Goal: Information Seeking & Learning: Check status

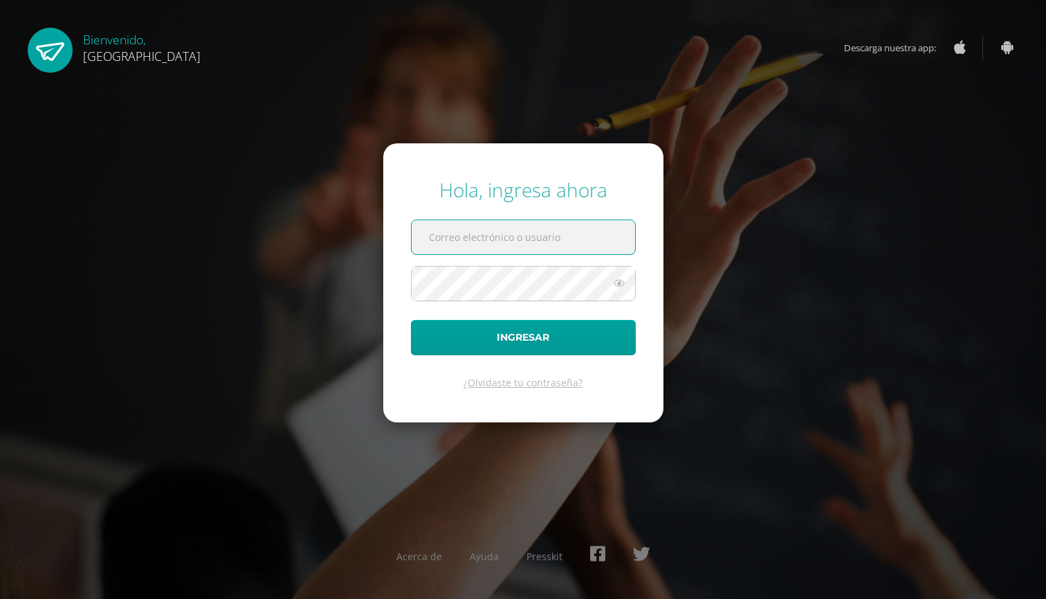
type input "martina2026@cig.edu.gt"
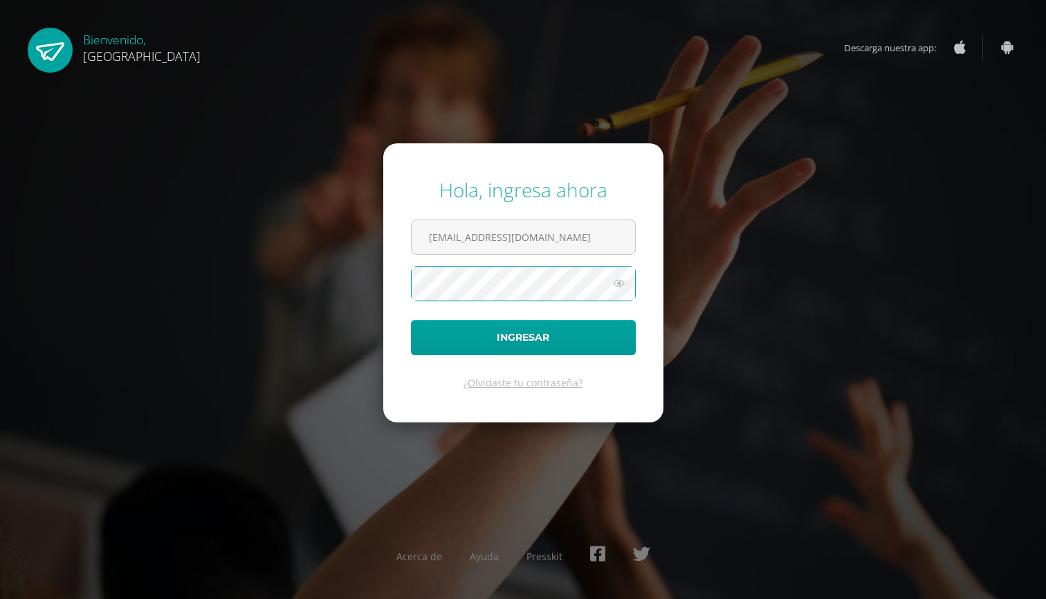
click at [523, 337] on button "Ingresar" at bounding box center [523, 337] width 225 height 35
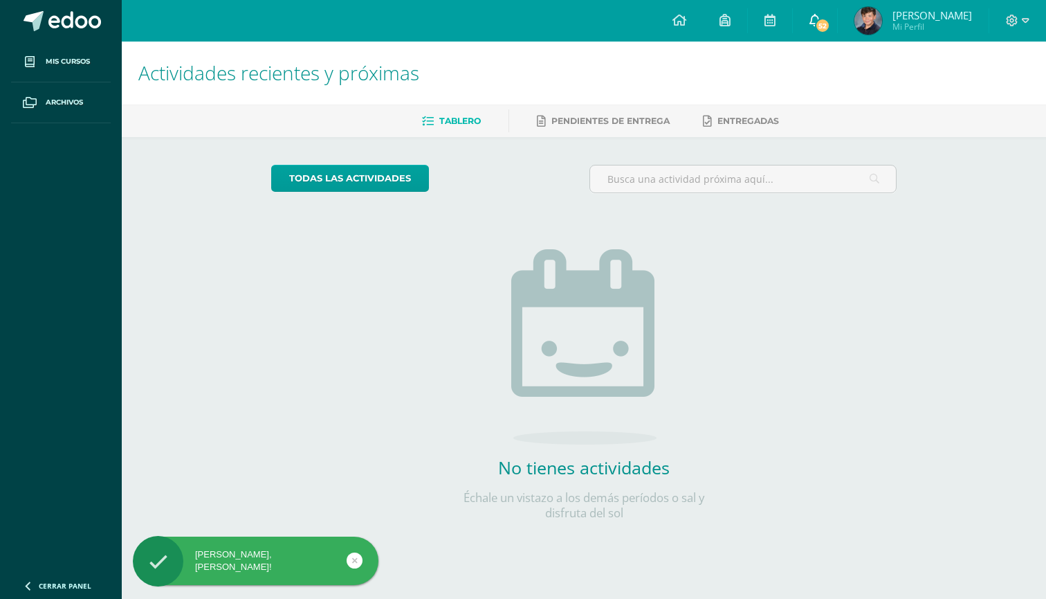
click at [837, 30] on link "52" at bounding box center [815, 21] width 44 height 42
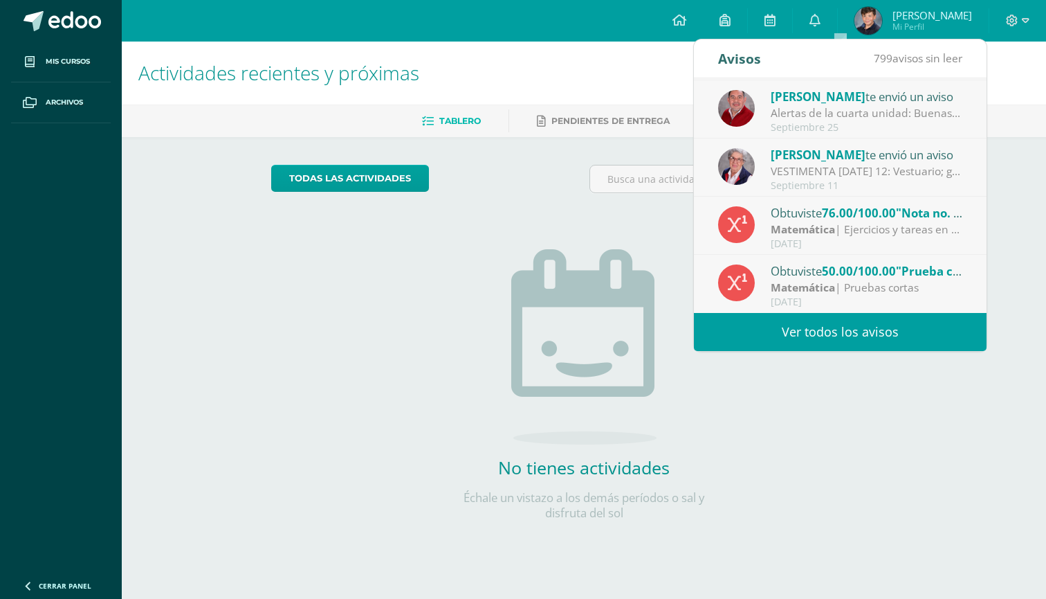
click at [877, 227] on div "Matemática | Ejercicios y tareas en casa" at bounding box center [867, 229] width 192 height 16
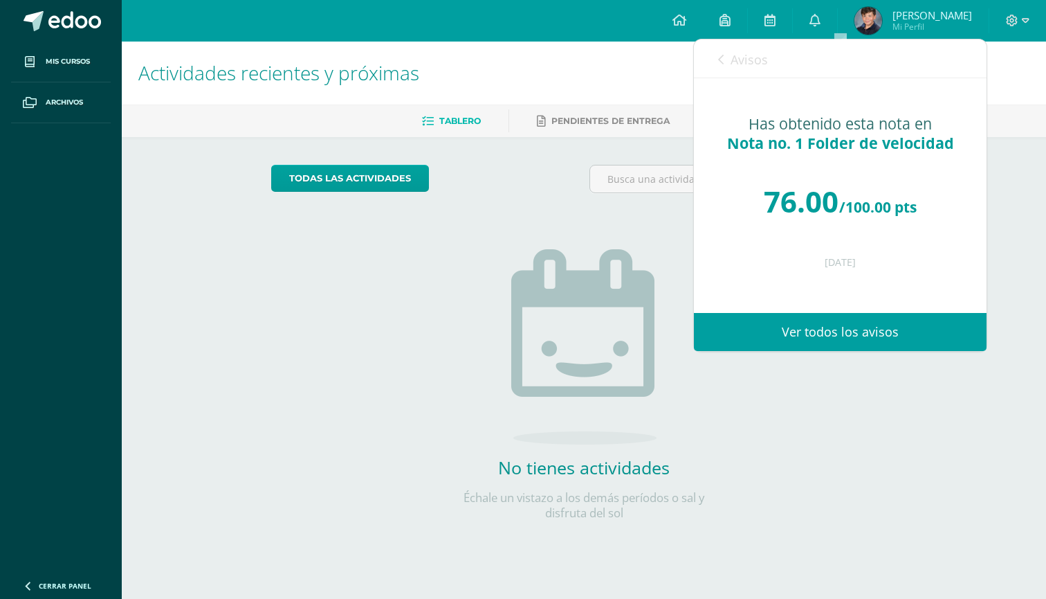
click at [734, 55] on span "Avisos" at bounding box center [749, 59] width 37 height 17
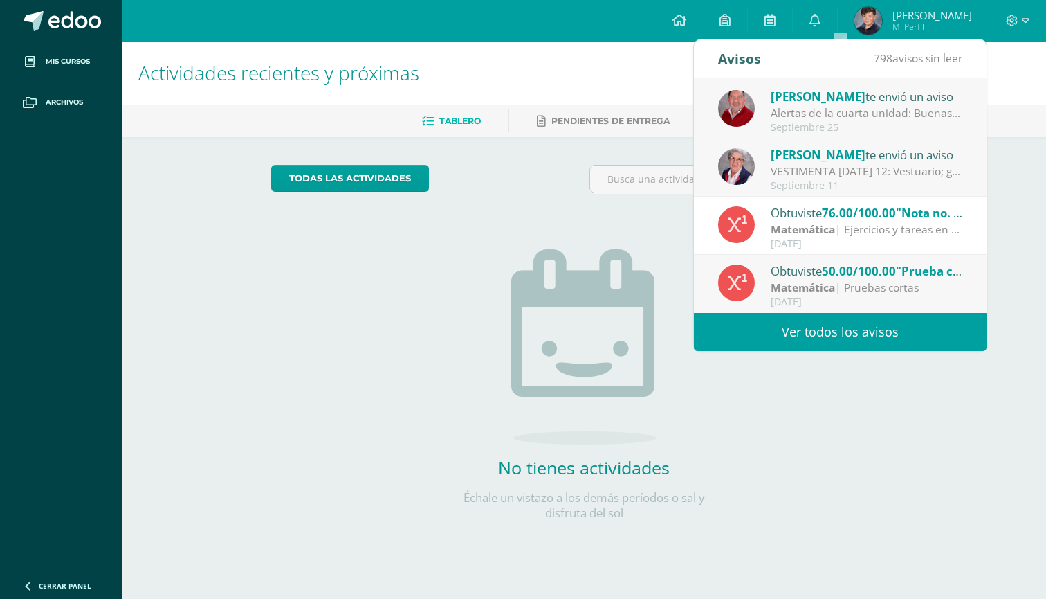
click at [790, 325] on link "Ver todos los avisos" at bounding box center [840, 332] width 293 height 38
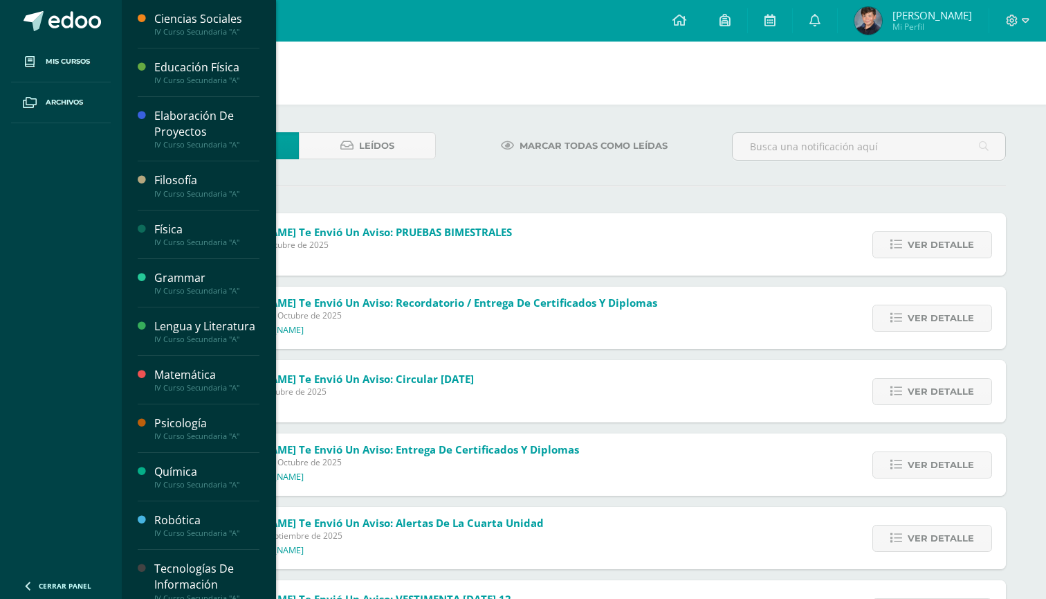
scroll to position [37, 0]
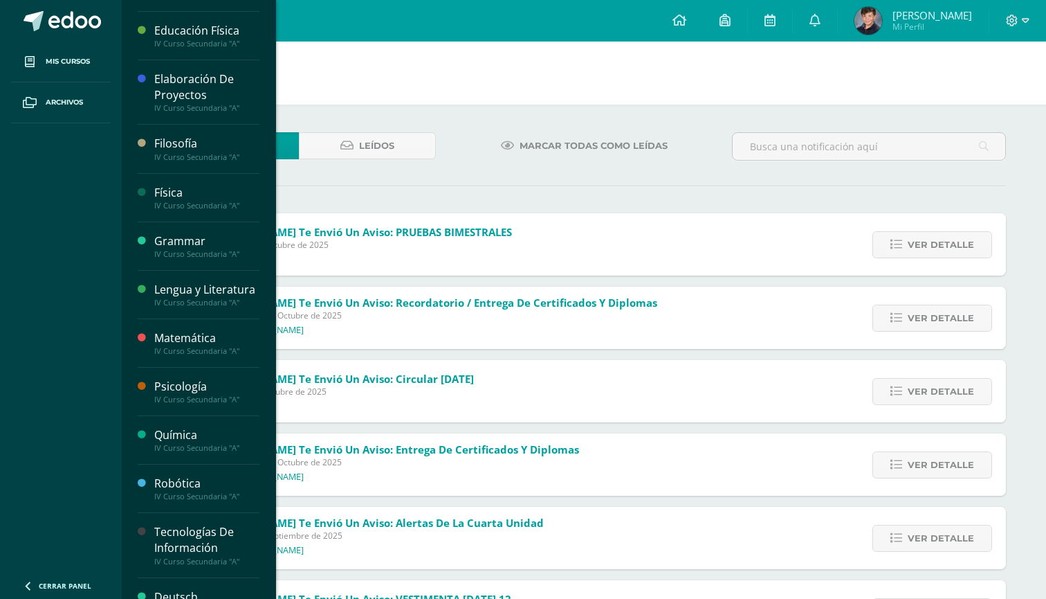
click at [181, 346] on div "Matemática" at bounding box center [206, 338] width 105 height 16
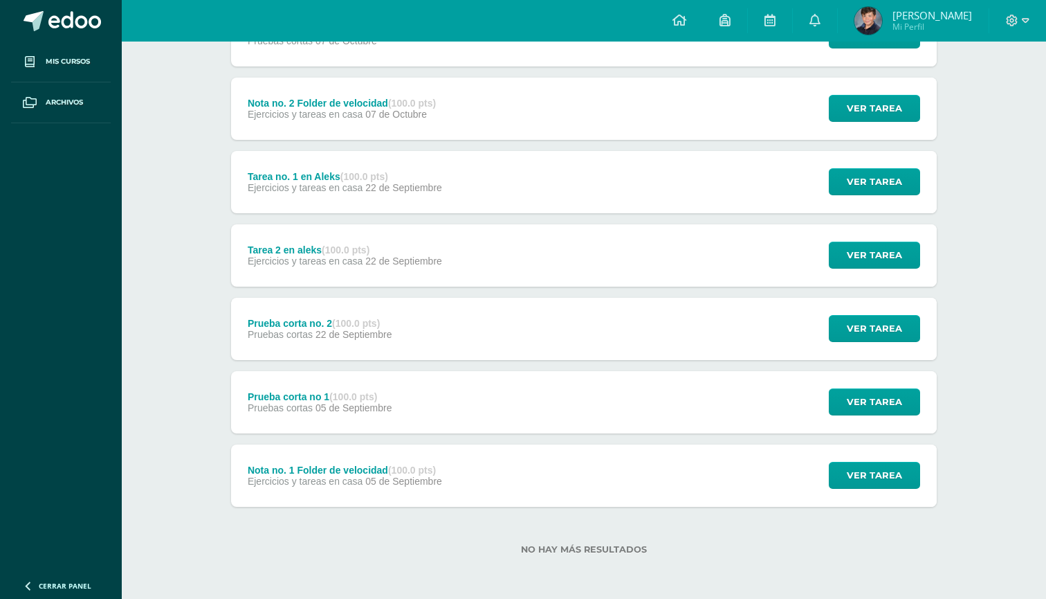
scroll to position [226, 0]
click at [864, 469] on span "Ver tarea" at bounding box center [874, 475] width 55 height 26
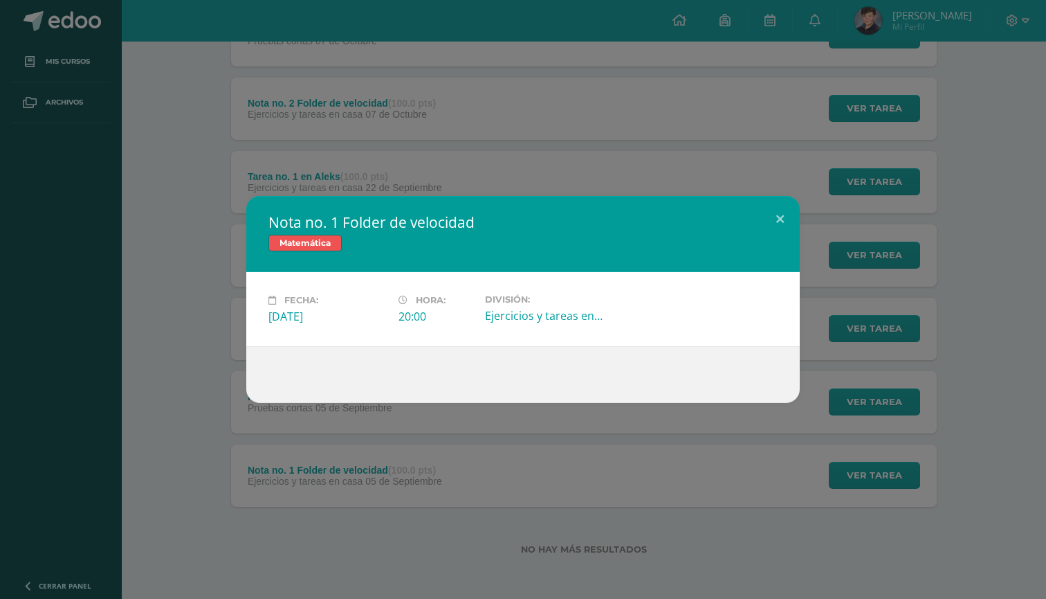
click at [493, 318] on div "Ejercicios y tareas en casa" at bounding box center [544, 315] width 119 height 15
click at [781, 210] on button at bounding box center [780, 219] width 39 height 47
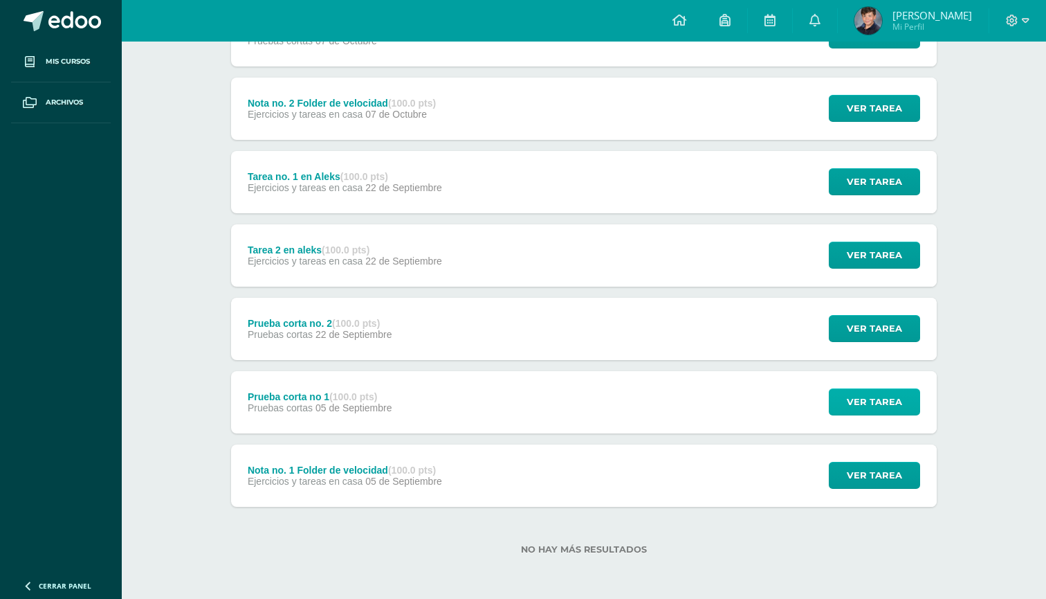
click at [869, 394] on span "Ver tarea" at bounding box center [874, 402] width 55 height 26
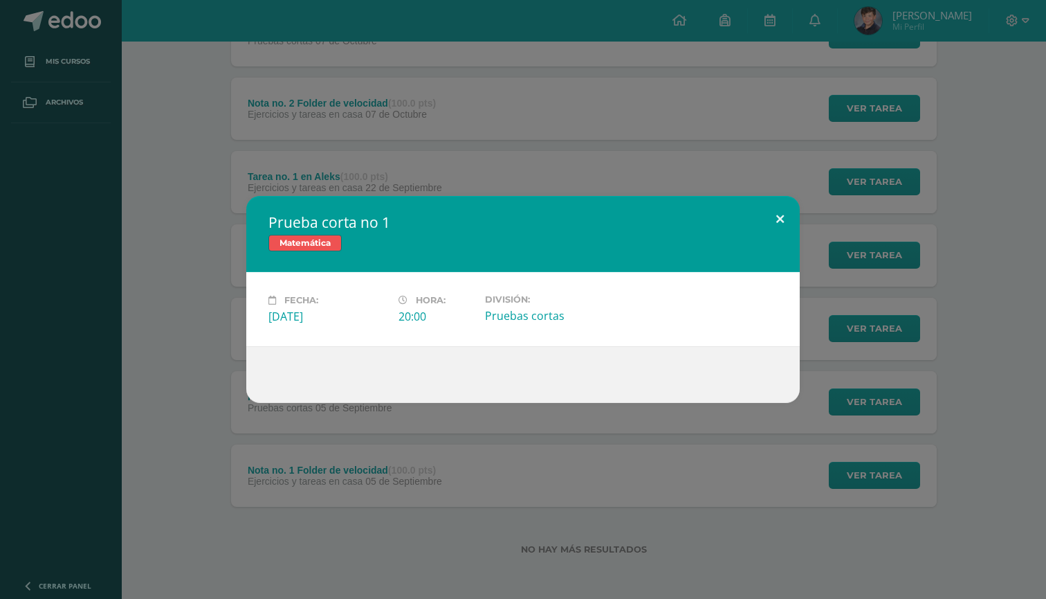
click at [792, 210] on button at bounding box center [780, 219] width 39 height 47
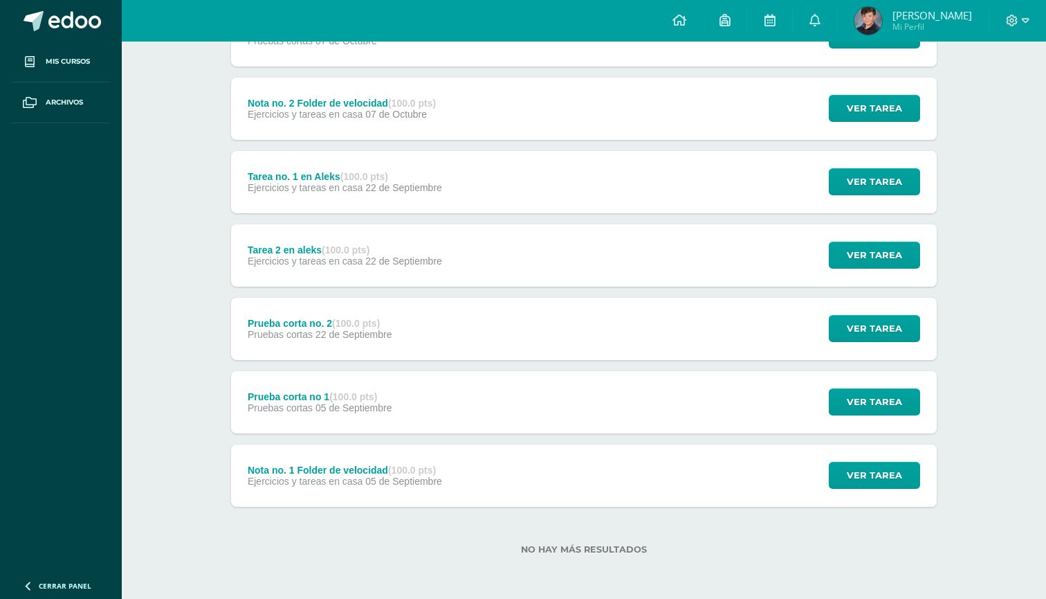
scroll to position [219, 0]
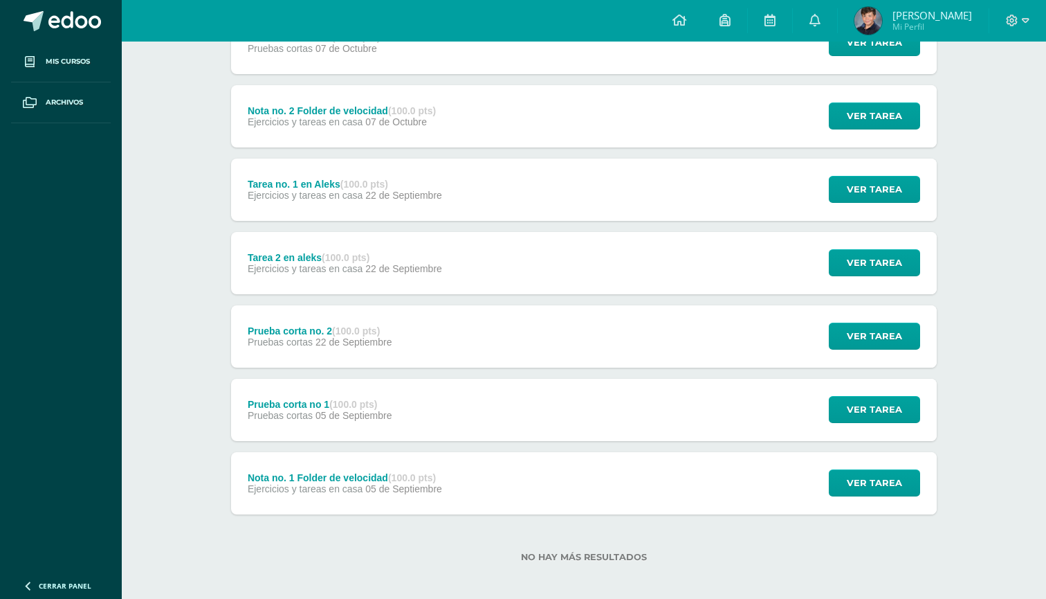
click at [595, 399] on div "Prueba corta no 1 (100.0 pts) Pruebas cortas 05 de Septiembre Ver tarea Prueba …" at bounding box center [584, 410] width 706 height 62
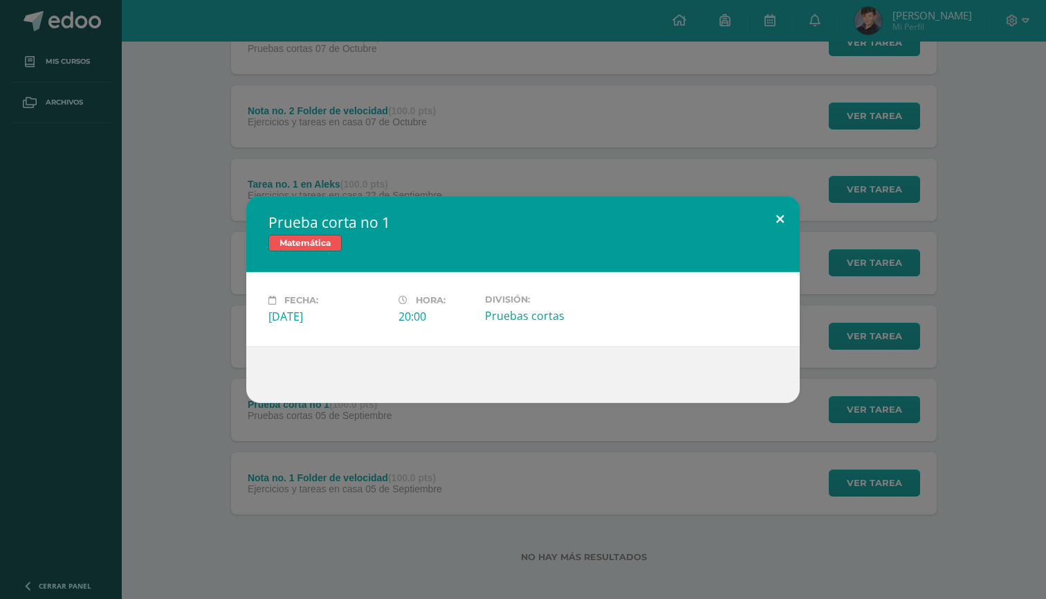
click at [789, 228] on button at bounding box center [780, 219] width 39 height 47
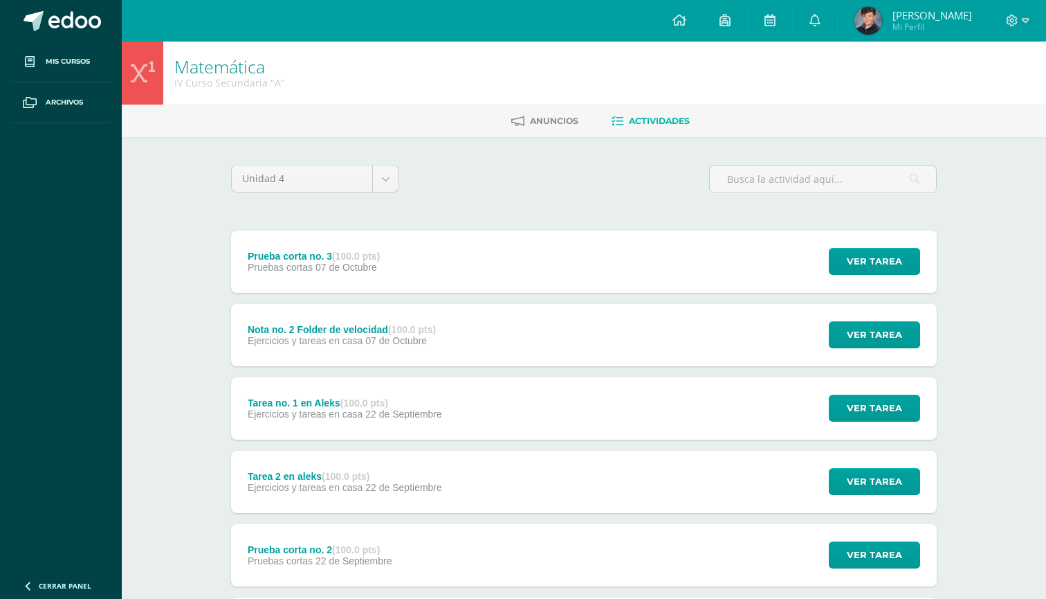
scroll to position [0, 0]
click at [387, 183] on body "Mis cursos Archivos Cerrar panel Ciencias Sociales IV Curso Secundaria "A" Educ…" at bounding box center [523, 412] width 1046 height 825
click at [478, 213] on body "Mis cursos Archivos Cerrar panel Ciencias Sociales IV Curso Secundaria "A" Educ…" at bounding box center [523, 412] width 1046 height 825
click at [437, 270] on div "Prueba corta no. 3 (100.0 pts) Pruebas cortas 07 de Octubre Ver tarea Prueba co…" at bounding box center [584, 261] width 706 height 62
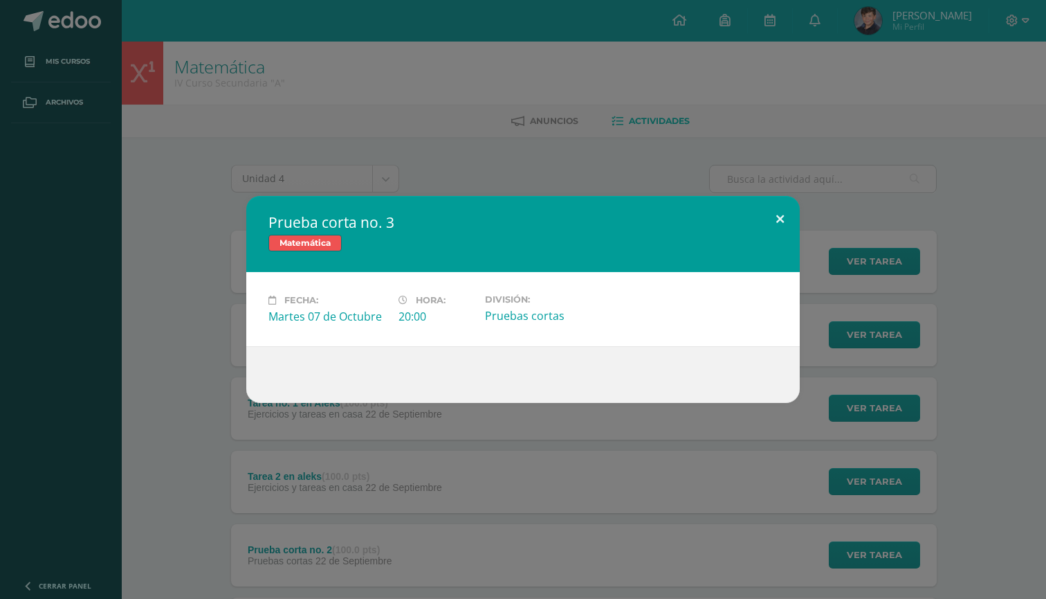
click at [781, 203] on button at bounding box center [780, 219] width 39 height 47
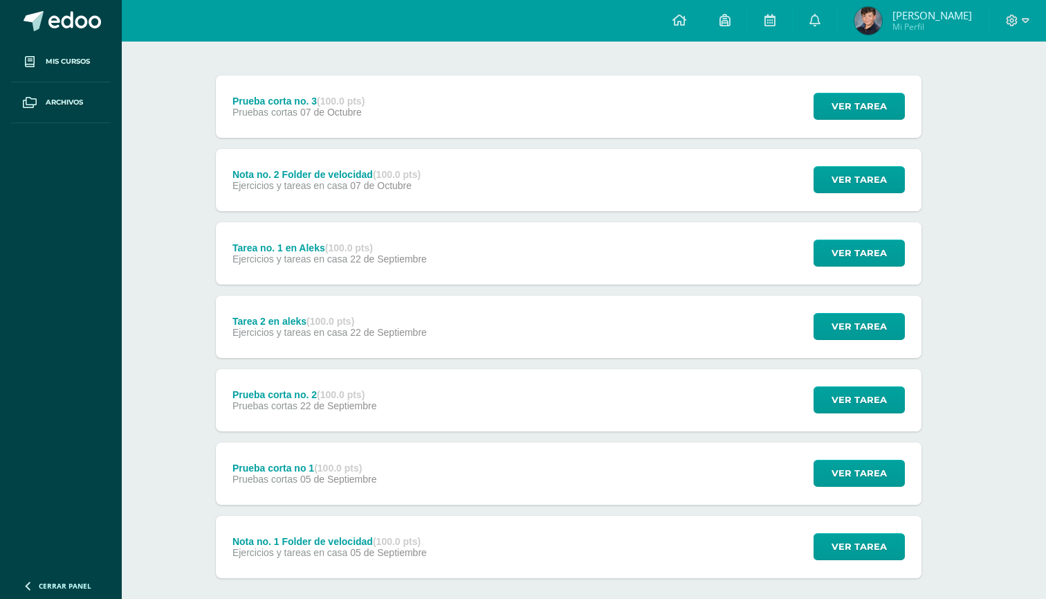
scroll to position [100, 15]
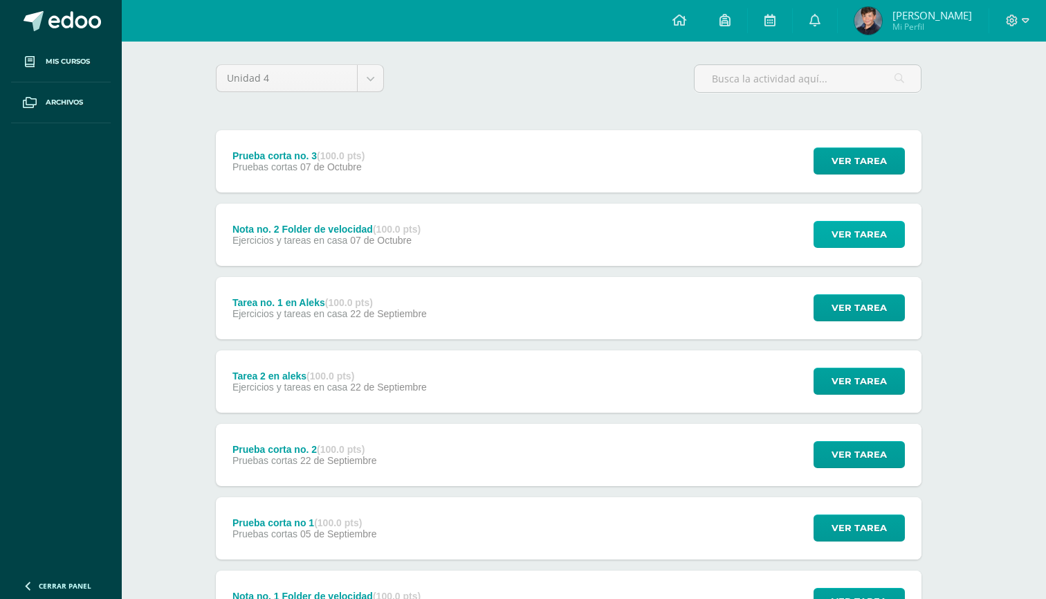
click at [862, 244] on span "Ver tarea" at bounding box center [859, 234] width 55 height 26
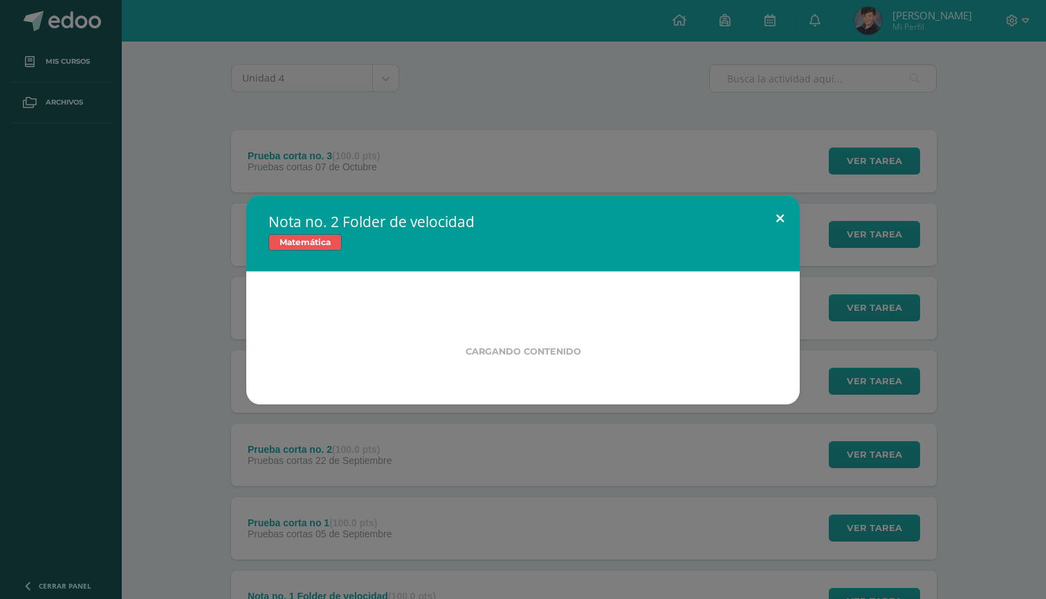
click at [774, 214] on button at bounding box center [780, 218] width 39 height 47
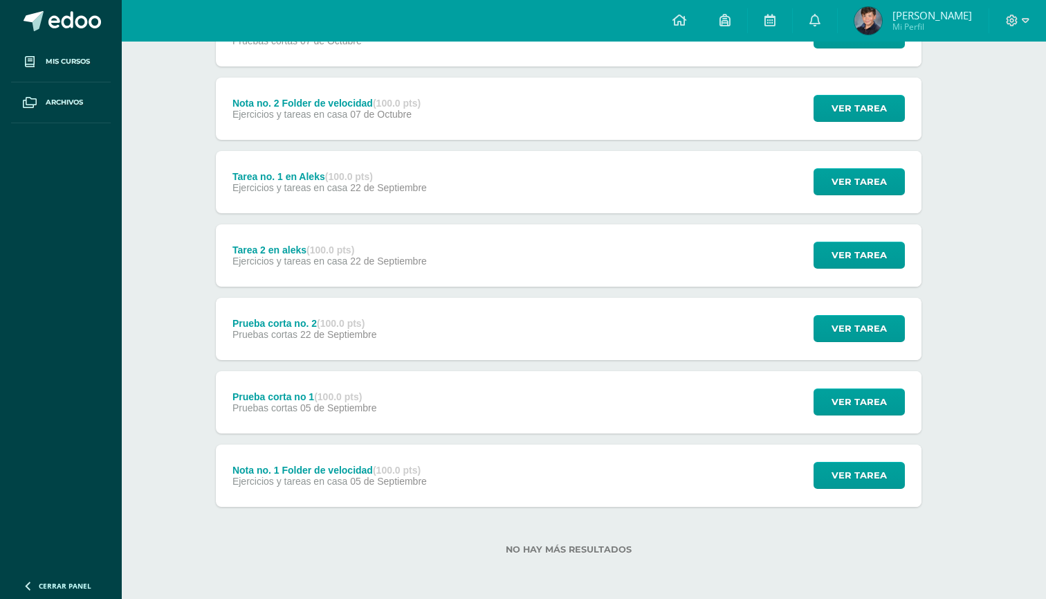
scroll to position [226, 15]
drag, startPoint x: 947, startPoint y: 6, endPoint x: 978, endPoint y: 114, distance: 112.4
click at [978, 114] on div "Matemática IV Curso Secundaria "A" Anuncios Actividades Unidad 4 Unidad 1 Unida…" at bounding box center [569, 206] width 925 height 783
click at [821, 13] on span at bounding box center [815, 20] width 11 height 15
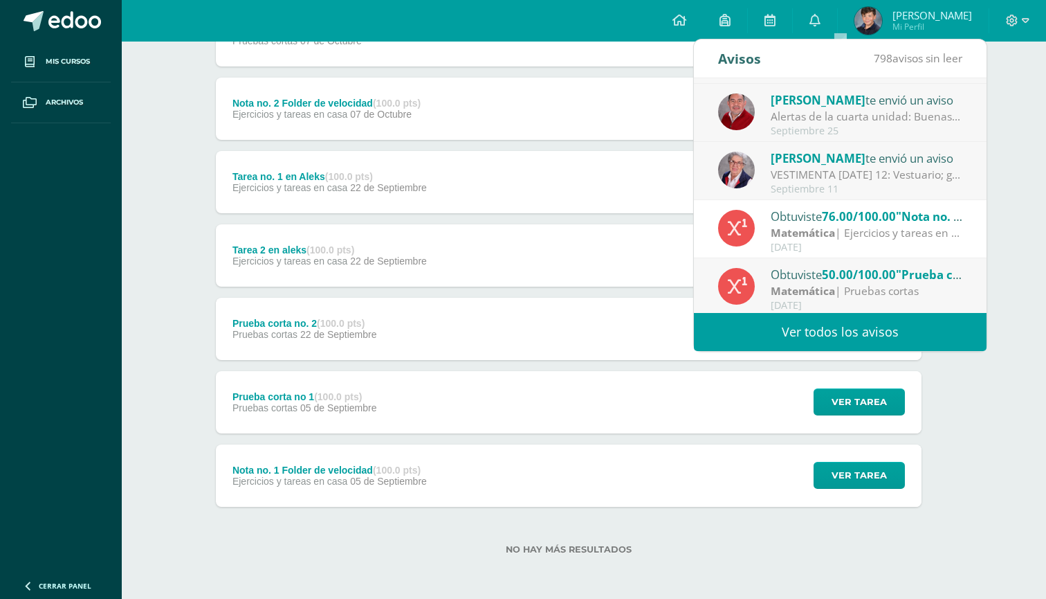
scroll to position [229, 0]
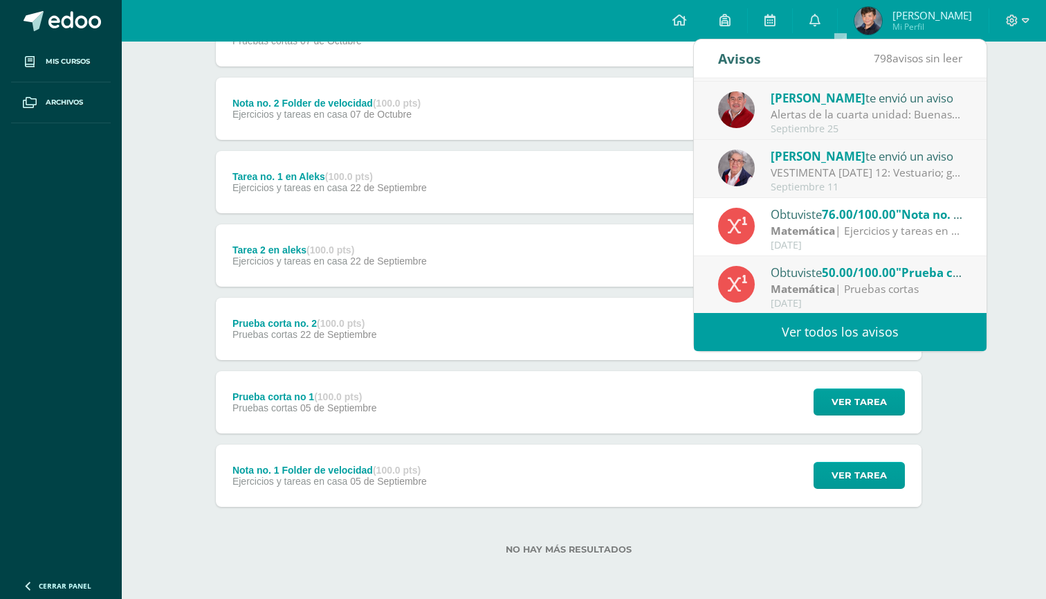
click at [806, 229] on strong "Matemática" at bounding box center [803, 230] width 64 height 15
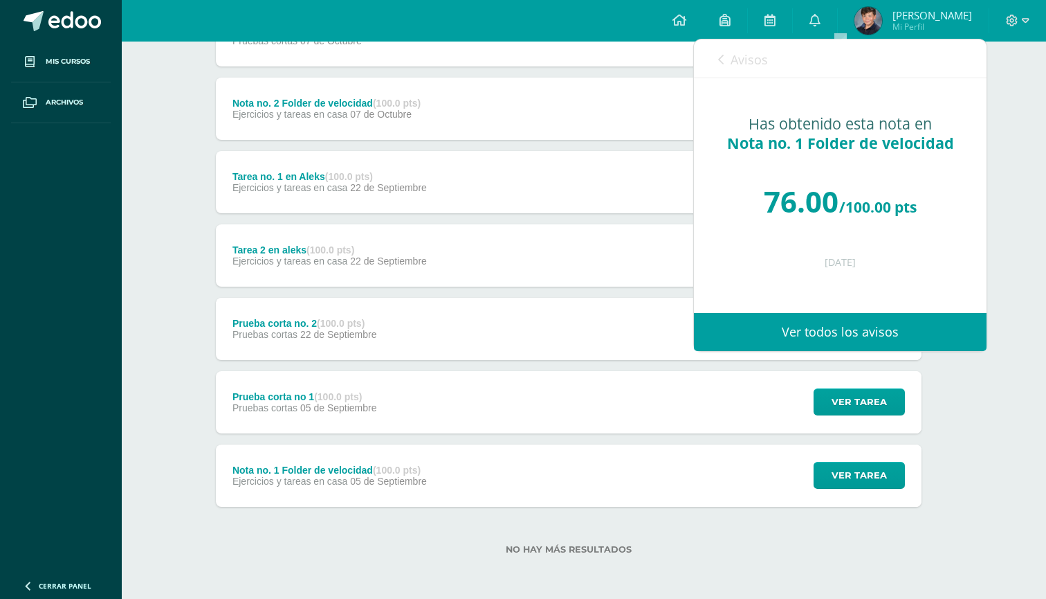
click at [737, 62] on span "Avisos" at bounding box center [749, 59] width 37 height 17
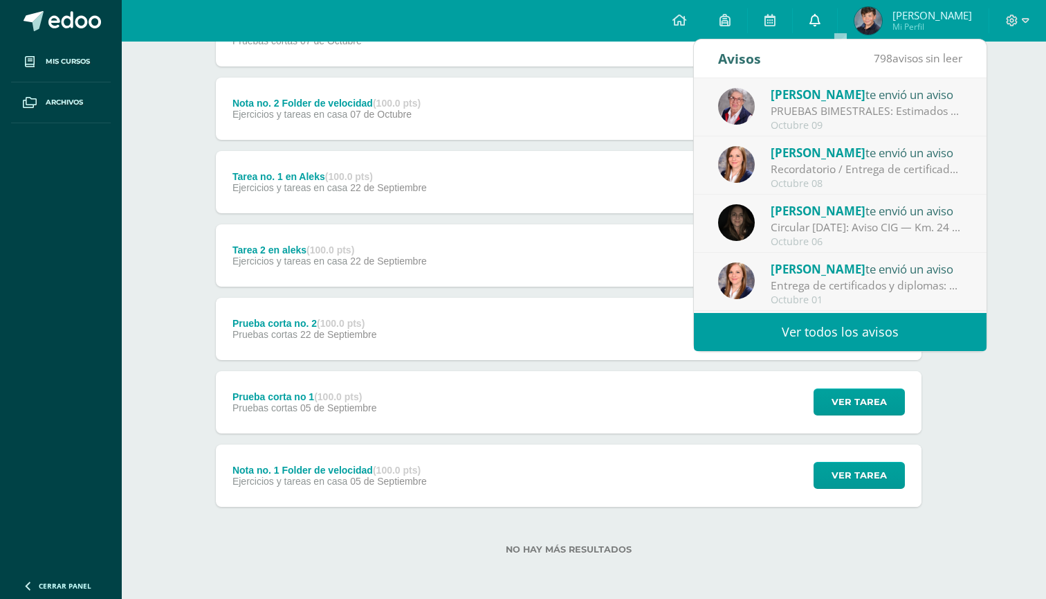
scroll to position [0, 0]
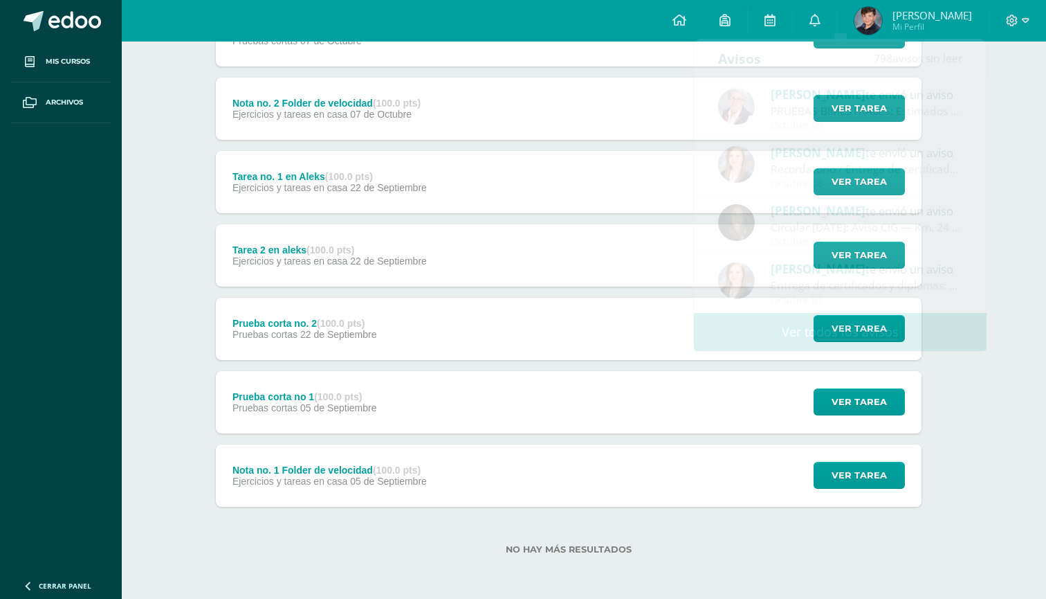
click at [636, 264] on div "Tarea 2 en aleks (100.0 pts) Ejercicios y tareas en casa 22 de Septiembre Ver t…" at bounding box center [569, 255] width 706 height 62
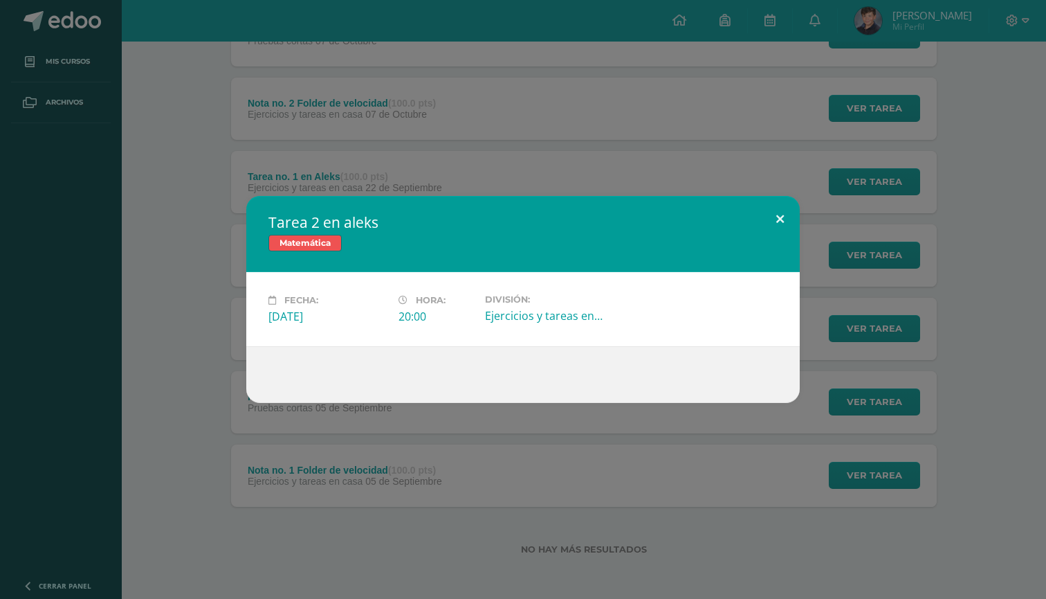
scroll to position [226, 0]
